Goal: Task Accomplishment & Management: Use online tool/utility

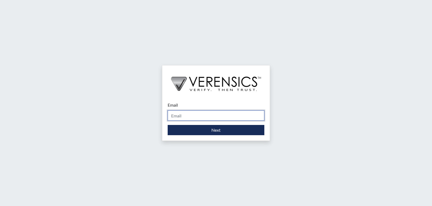
click at [185, 115] on input "Email" at bounding box center [216, 116] width 97 height 10
type input "[DOMAIN_NAME][EMAIL_ADDRESS][DOMAIN_NAME]"
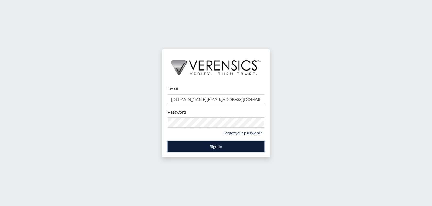
click at [200, 142] on button "Sign In" at bounding box center [216, 147] width 97 height 10
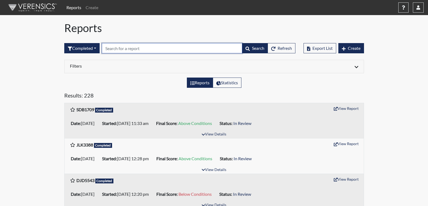
click at [134, 48] on input "text" at bounding box center [172, 48] width 140 height 10
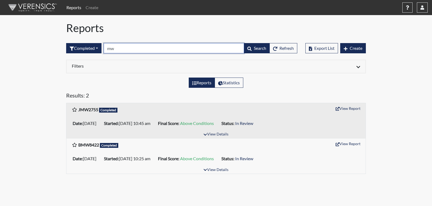
type input "mw"
click at [115, 29] on h1 "Reports" at bounding box center [215, 28] width 299 height 13
drag, startPoint x: 127, startPoint y: 51, endPoint x: 107, endPoint y: 51, distance: 20.2
click at [107, 51] on input "mw" at bounding box center [174, 48] width 140 height 10
